Goal: Find specific page/section: Find specific page/section

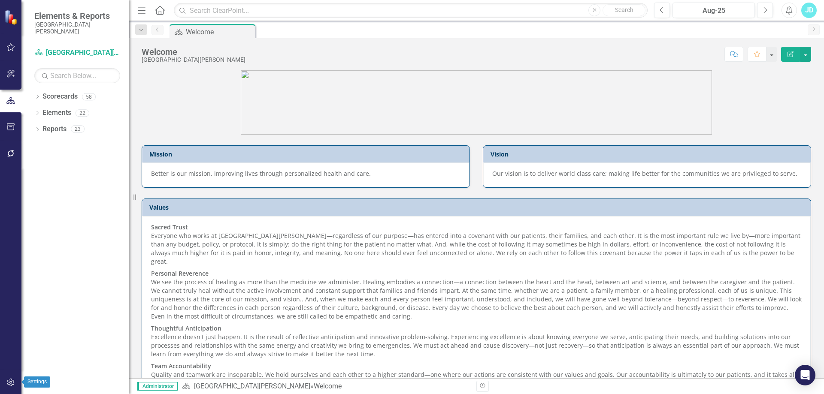
click at [10, 379] on button "button" at bounding box center [10, 383] width 19 height 18
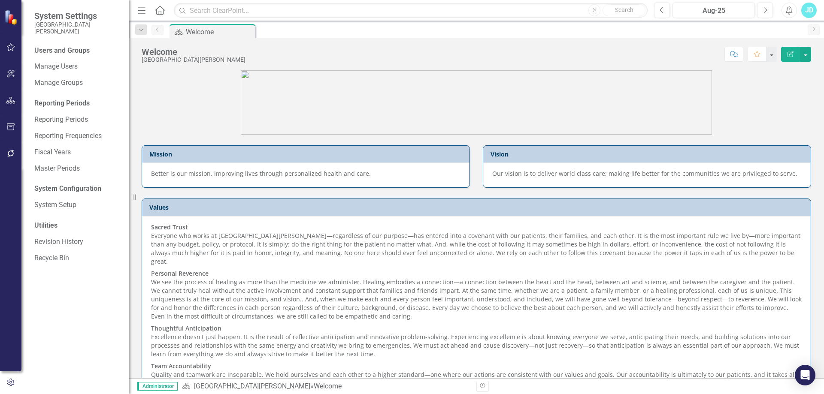
click at [62, 56] on div "Users and Groups Manage Users Manage Groups Reporting Periods Reporting Periods…" at bounding box center [74, 220] width 107 height 348
click at [60, 62] on link "Manage Users" at bounding box center [77, 67] width 86 height 10
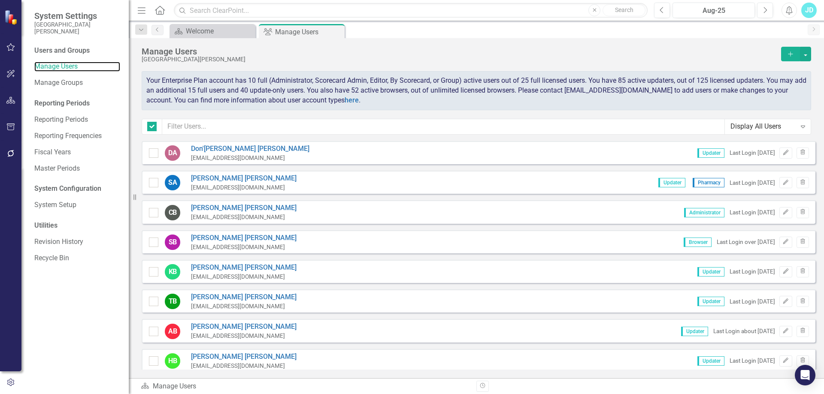
checkbox input "false"
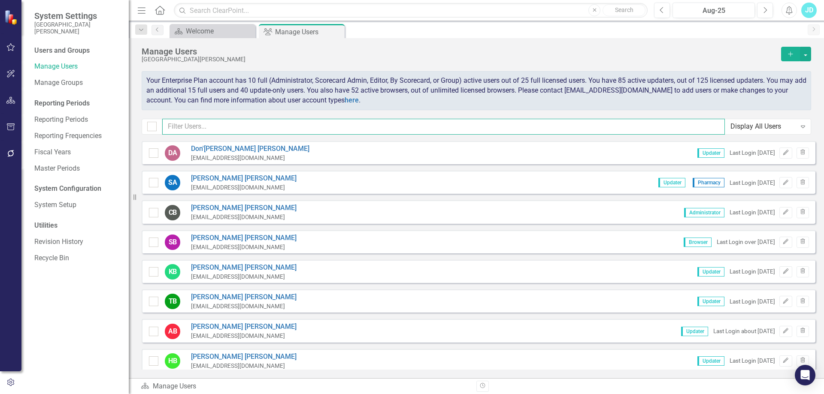
click at [249, 122] on input "text" at bounding box center [443, 127] width 563 height 16
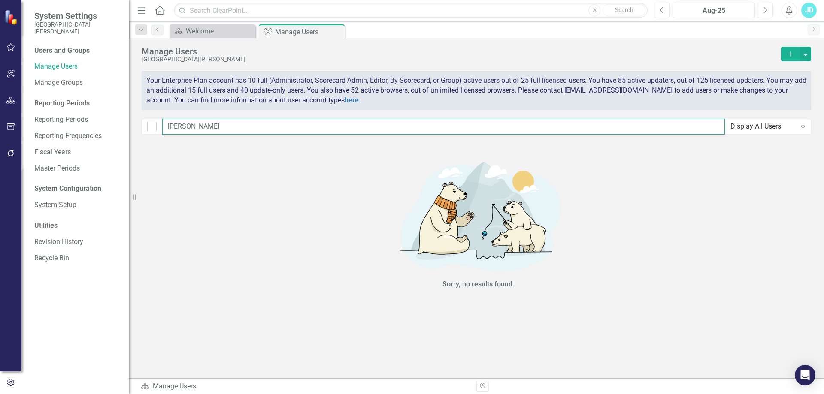
type input "[PERSON_NAME]"
checkbox input "false"
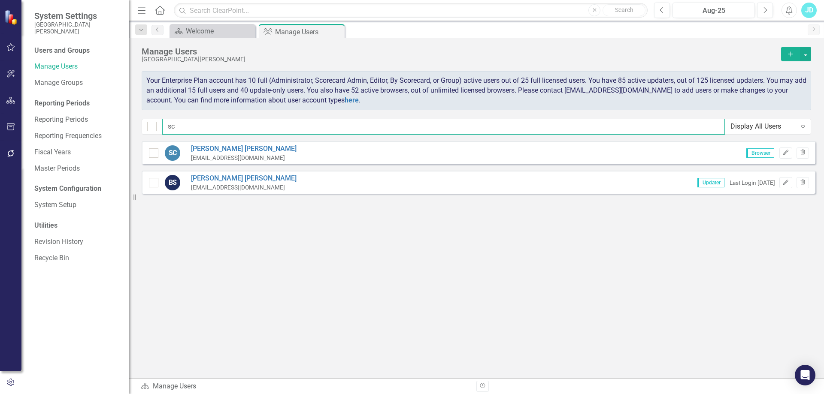
type input "s"
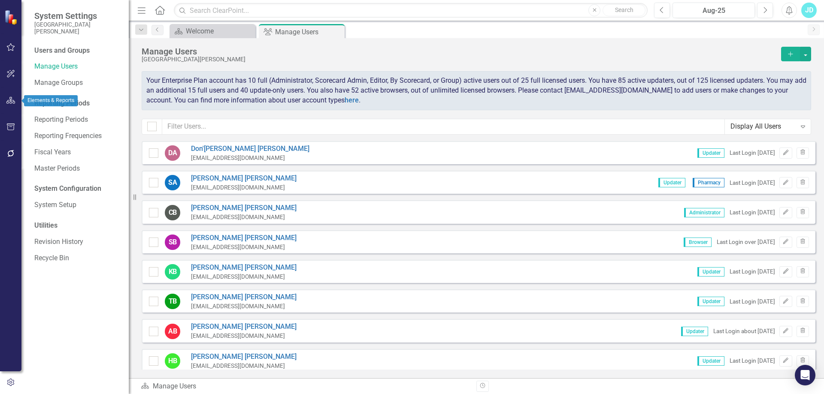
click at [8, 100] on icon "button" at bounding box center [10, 100] width 9 height 7
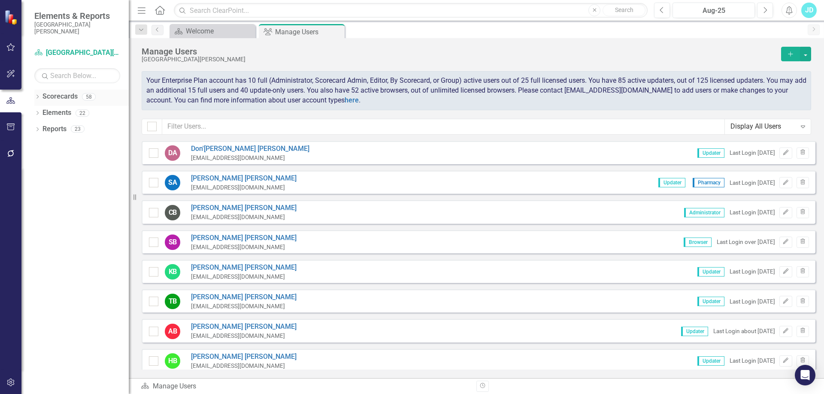
click at [38, 95] on icon "Dropdown" at bounding box center [37, 97] width 6 height 5
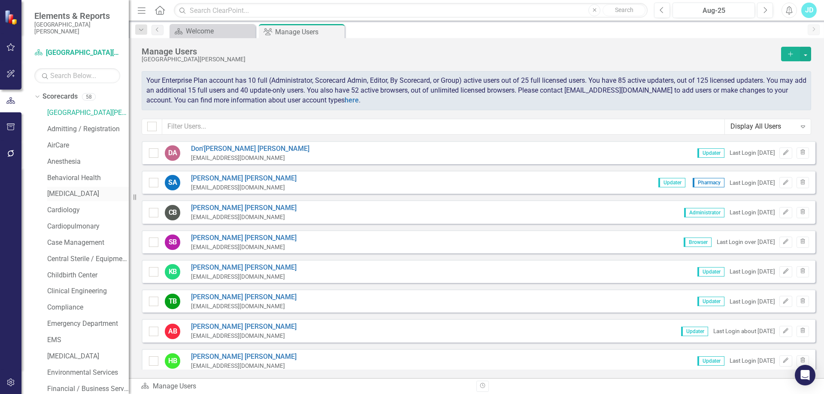
click at [76, 191] on link "[MEDICAL_DATA]" at bounding box center [88, 194] width 82 height 10
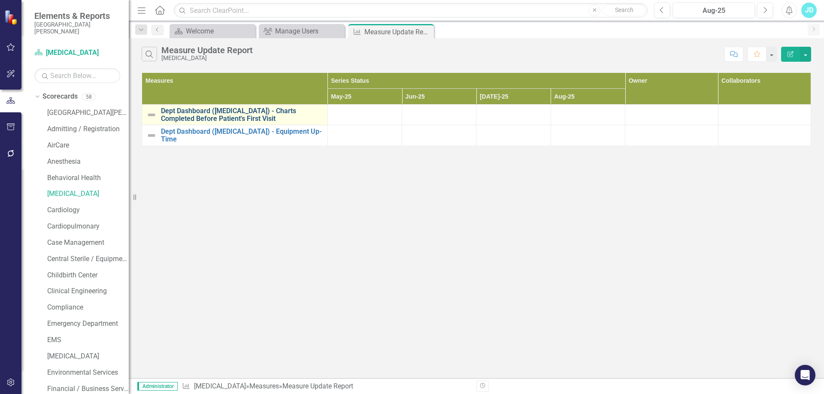
click at [265, 116] on link "Dept Dashboard ([MEDICAL_DATA]) - Charts Completed Before Patient's First Visit" at bounding box center [242, 114] width 162 height 15
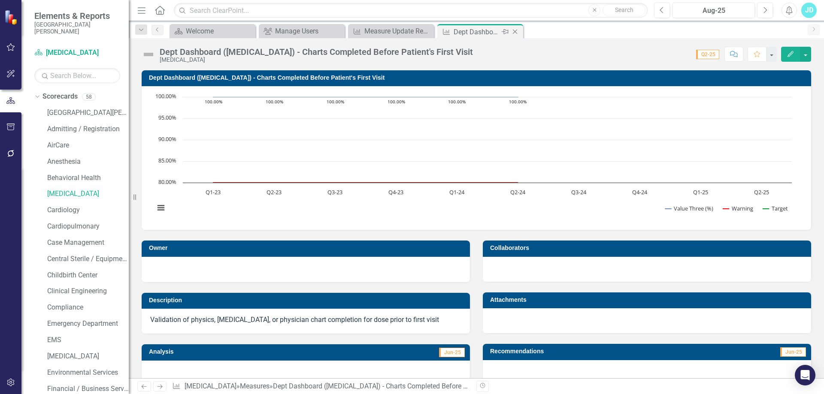
click at [516, 34] on icon "Close" at bounding box center [515, 31] width 9 height 7
